Goal: Navigation & Orientation: Find specific page/section

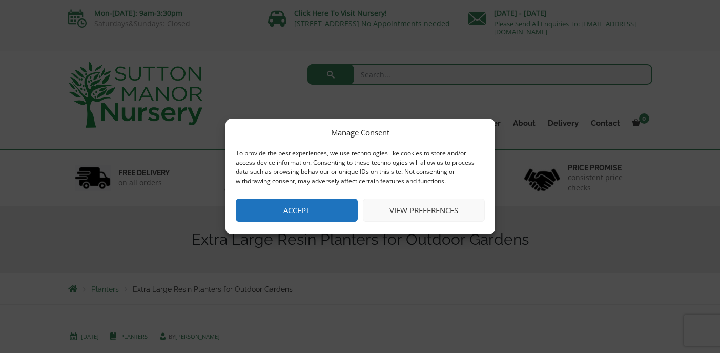
click at [331, 210] on button "Accept" at bounding box center [297, 209] width 122 height 23
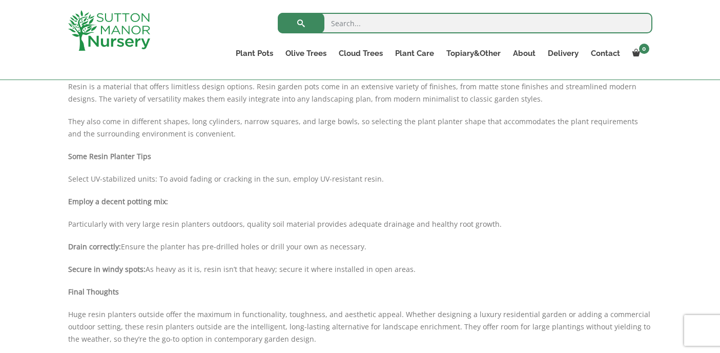
scroll to position [649, 0]
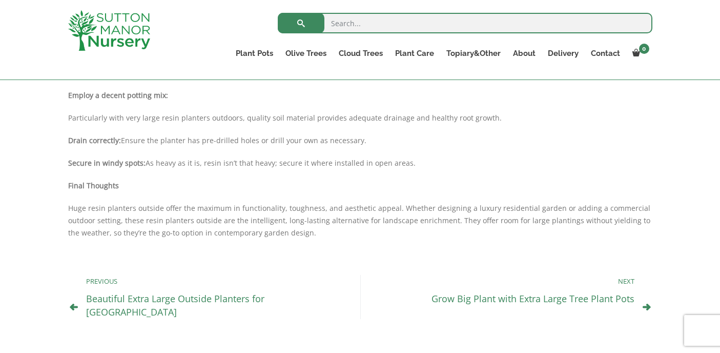
click at [551, 299] on link "Grow Big Plant with Extra Large Tree Plant Pots" at bounding box center [532, 298] width 203 height 12
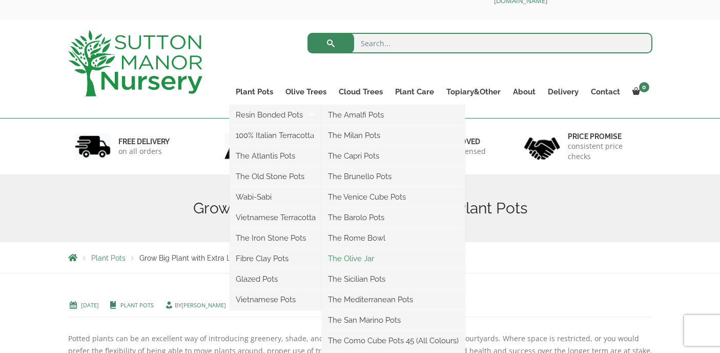
scroll to position [38, 0]
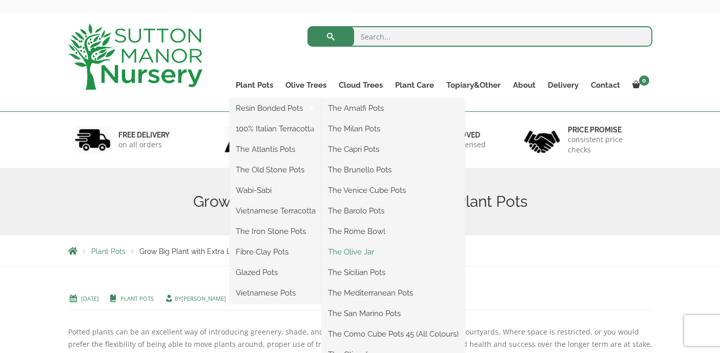
click at [368, 251] on link "The Olive Jar" at bounding box center [393, 251] width 143 height 15
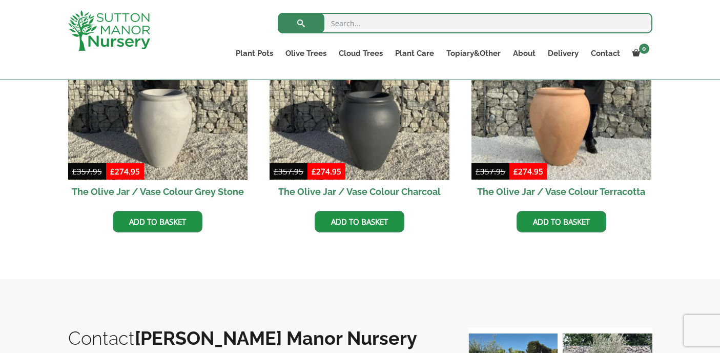
scroll to position [257, 0]
